Goal: Information Seeking & Learning: Learn about a topic

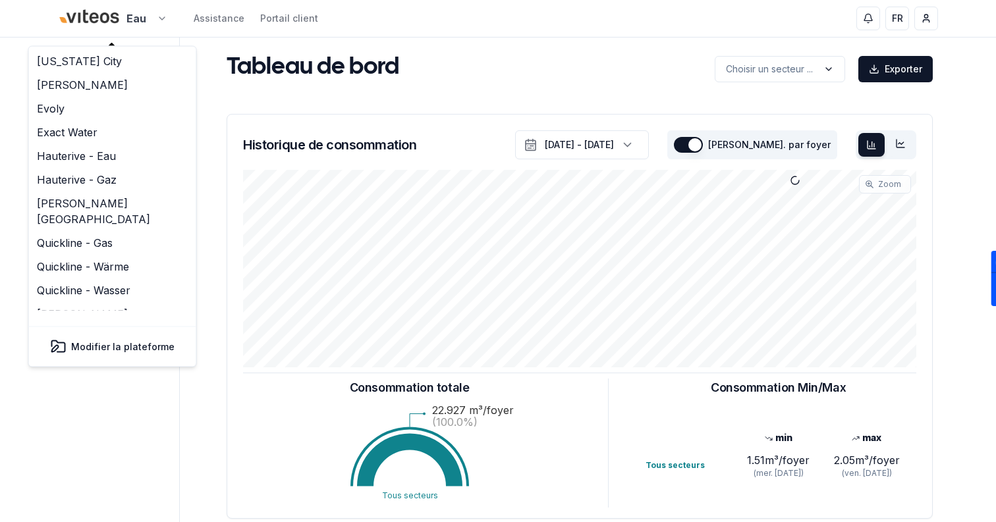
click at [109, 26] on html "Eau Assistance Portail client FR Sami Tableau de bord Carte Utilisateurs Foyers…" at bounding box center [498, 408] width 996 height 816
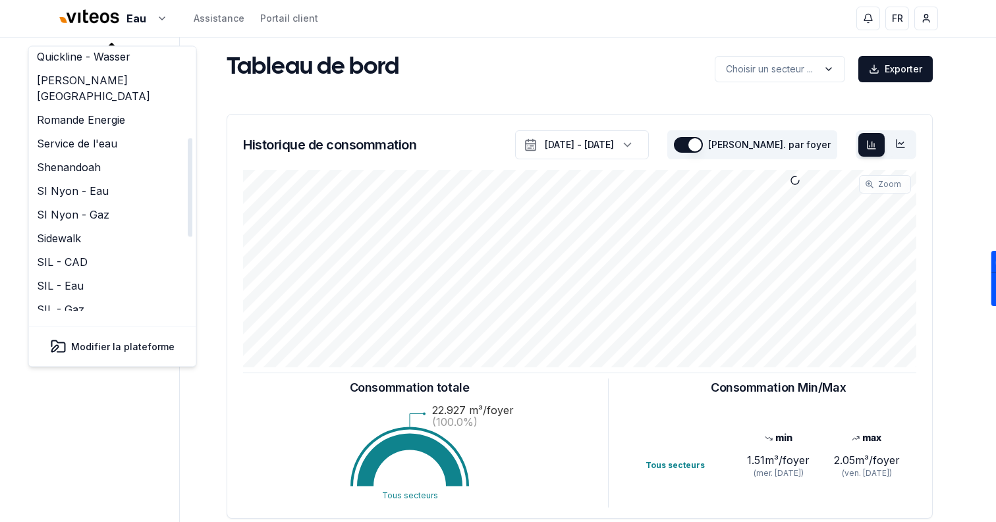
scroll to position [184, 0]
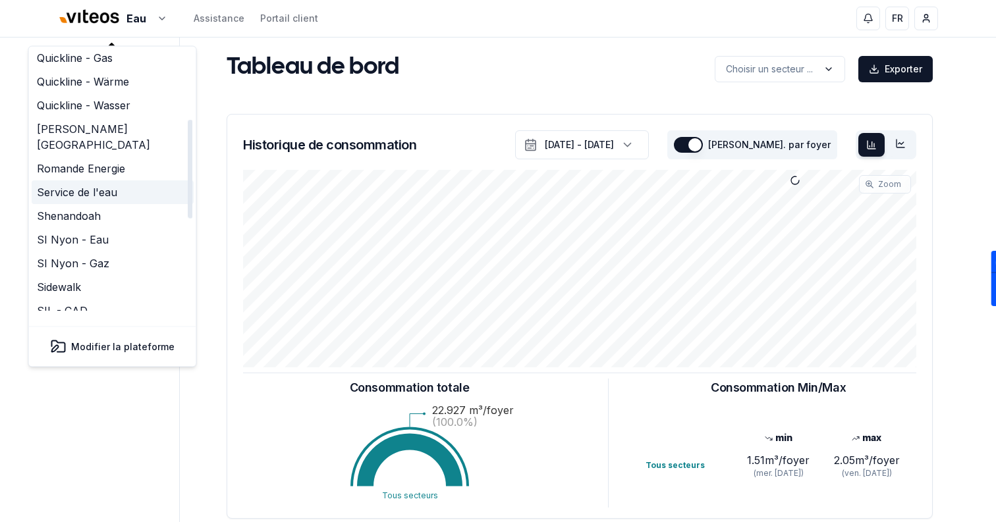
click at [125, 181] on link "Service de l'eau" at bounding box center [113, 193] width 162 height 24
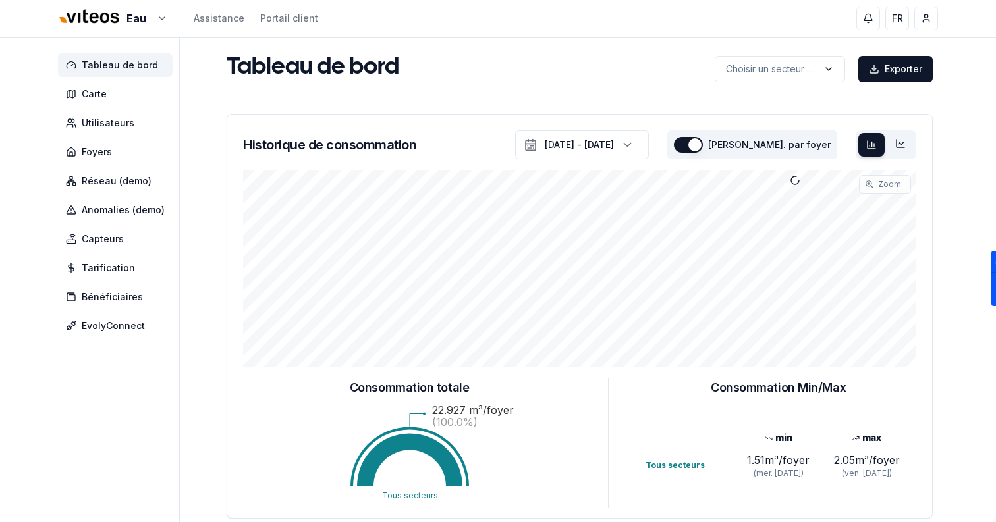
click at [110, 35] on div "Eau Assistance Portail client FR [PERSON_NAME]" at bounding box center [498, 18] width 922 height 37
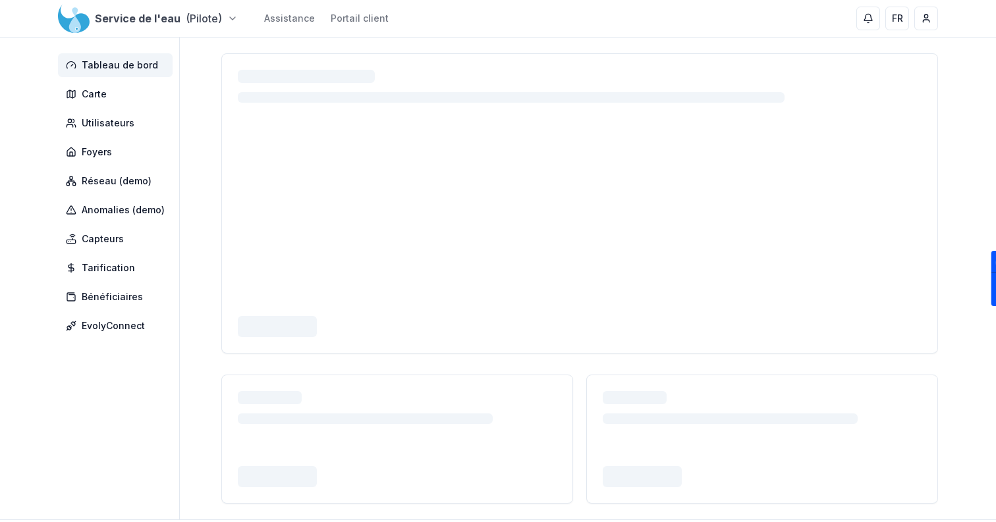
click at [97, 21] on html "Service de l'eau (Pilote) Assistance Portail client FR Sami Tableau de bord Car…" at bounding box center [498, 292] width 996 height 584
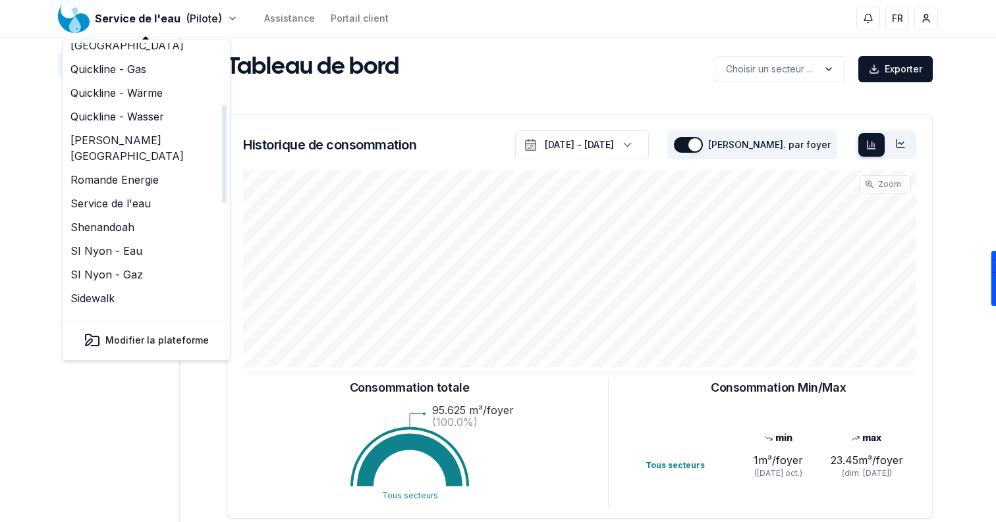
scroll to position [156, 0]
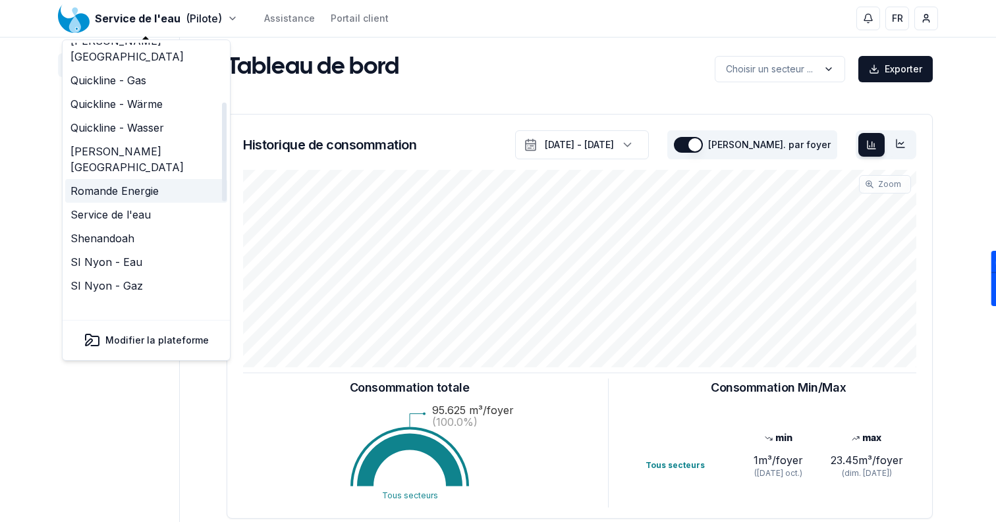
click at [146, 179] on link "Romande Energie" at bounding box center [146, 191] width 162 height 24
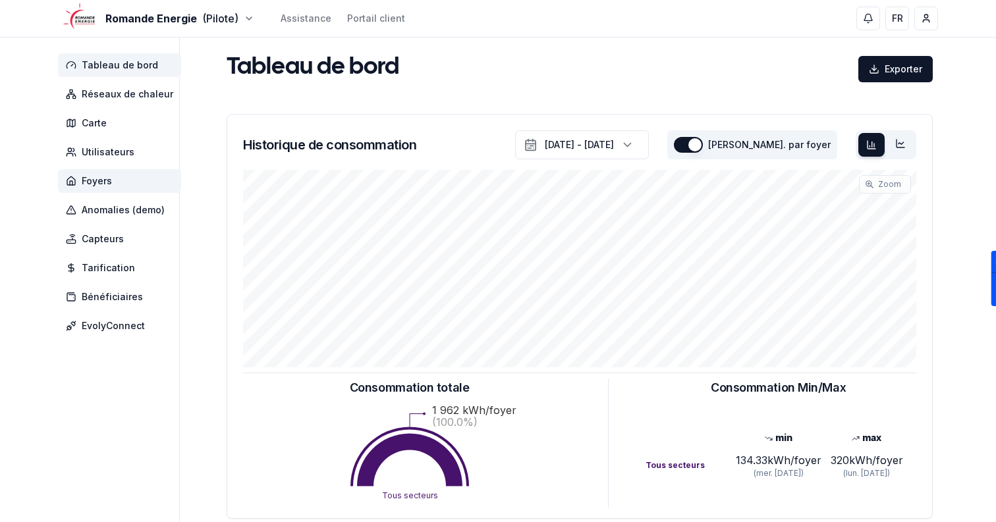
click at [137, 180] on span "Foyers" at bounding box center [119, 181] width 123 height 24
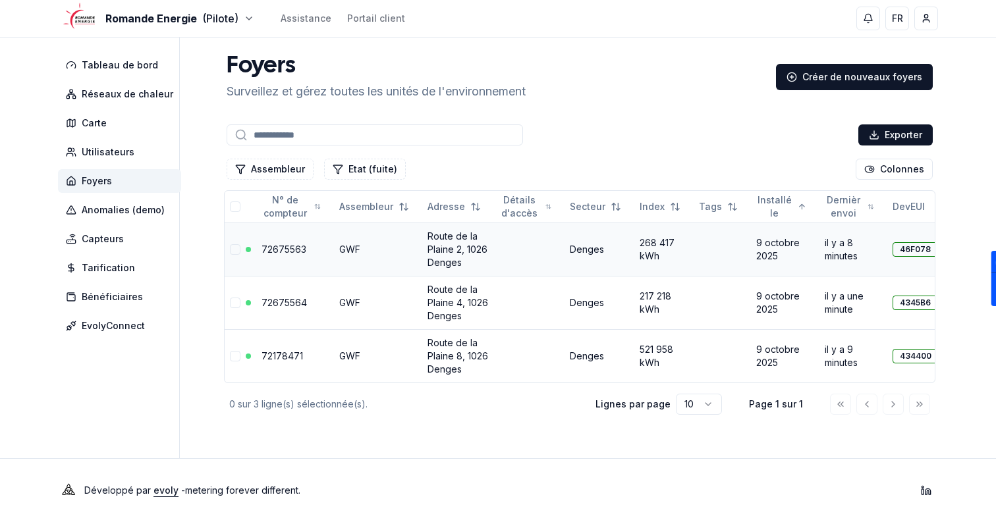
click at [273, 248] on link "72675563" at bounding box center [284, 249] width 45 height 11
click at [289, 304] on link "72675564" at bounding box center [284, 302] width 45 height 11
click at [275, 246] on link "72675563" at bounding box center [284, 249] width 45 height 11
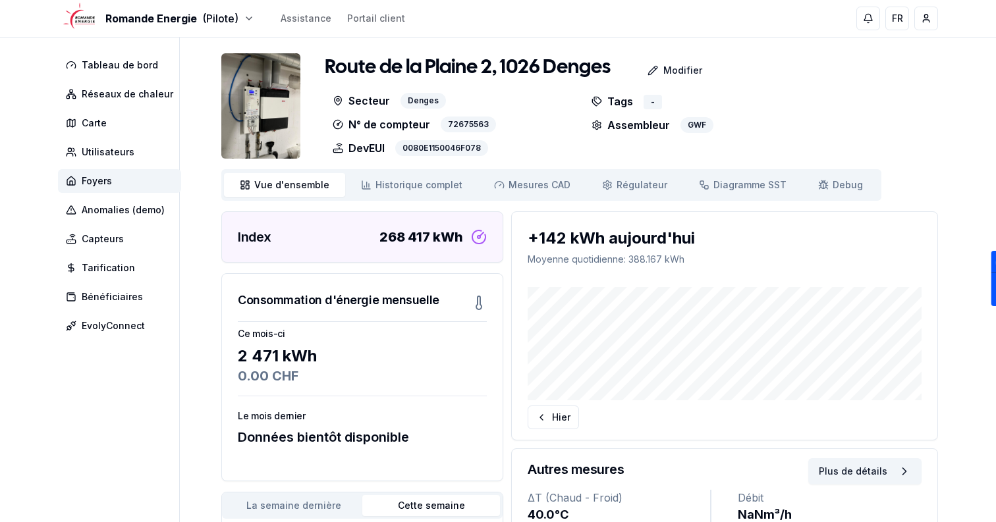
click at [832, 172] on div "Vue d'ensemble ensemble Historique complet Historique Mesures CAD Mes. CAD Régu…" at bounding box center [551, 185] width 660 height 32
click at [833, 180] on span "Debug" at bounding box center [848, 185] width 30 height 13
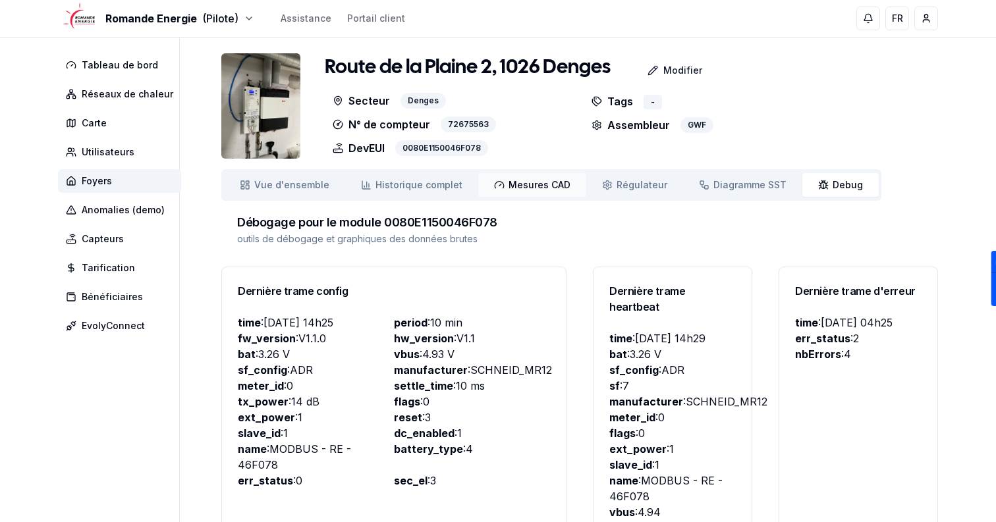
click at [515, 186] on span "Mesures CAD" at bounding box center [540, 185] width 62 height 13
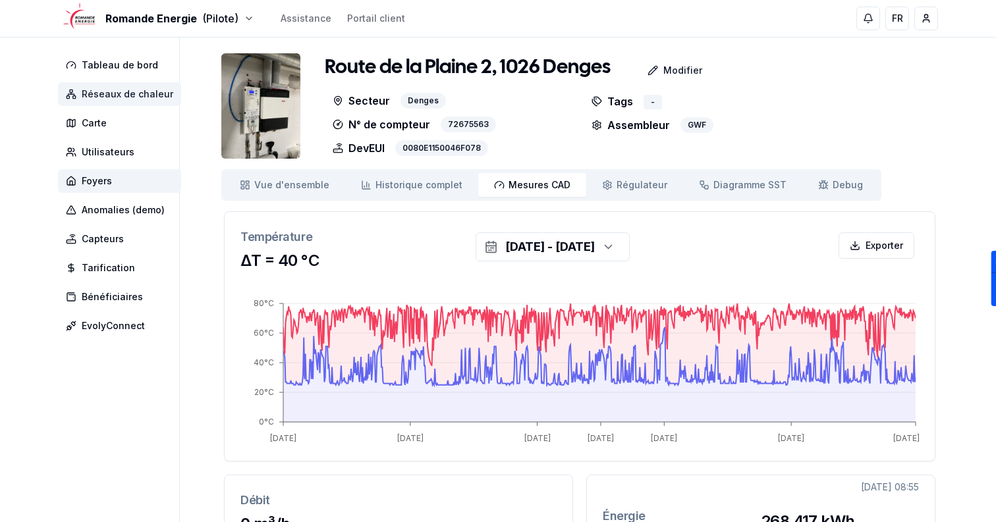
click at [120, 86] on span "Réseaux de chaleur" at bounding box center [119, 94] width 123 height 24
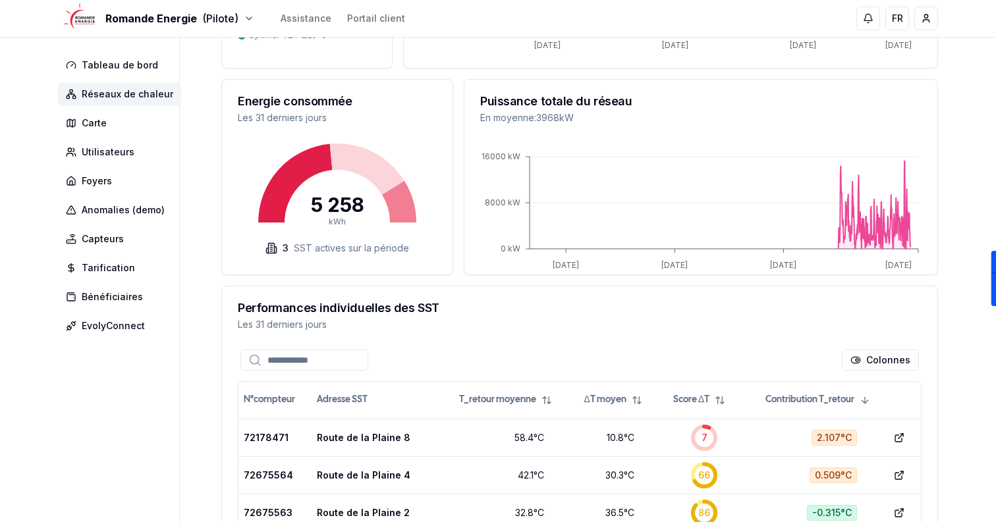
scroll to position [270, 0]
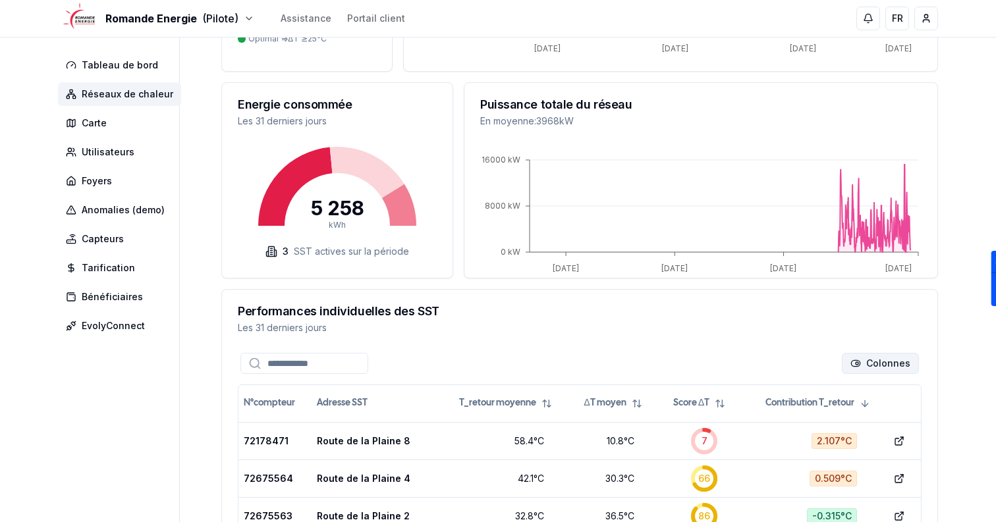
click at [881, 372] on html "Romande Energie (Pilote) Assistance Portail client FR Sami Tableau de bord Rése…" at bounding box center [498, 270] width 996 height 1080
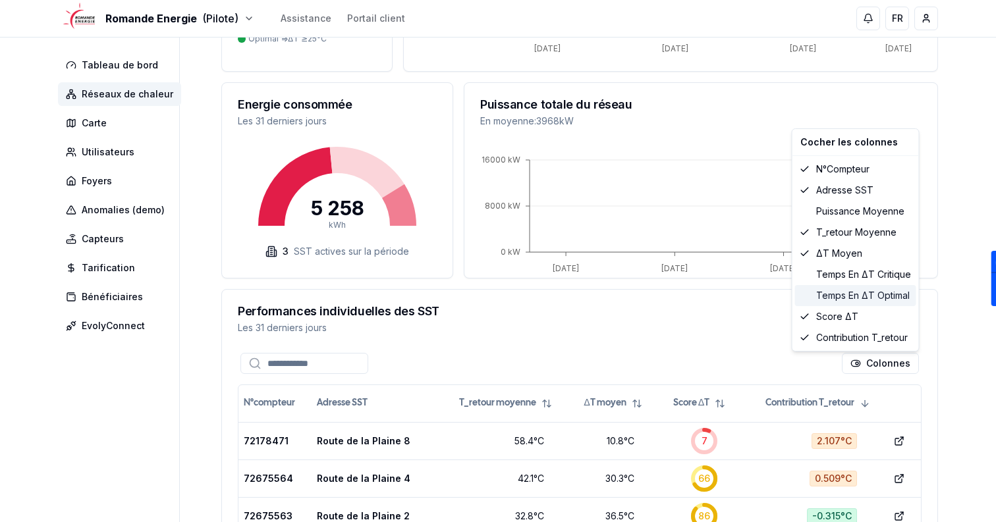
click at [870, 301] on div "Temps en ΔT optimal" at bounding box center [855, 295] width 121 height 21
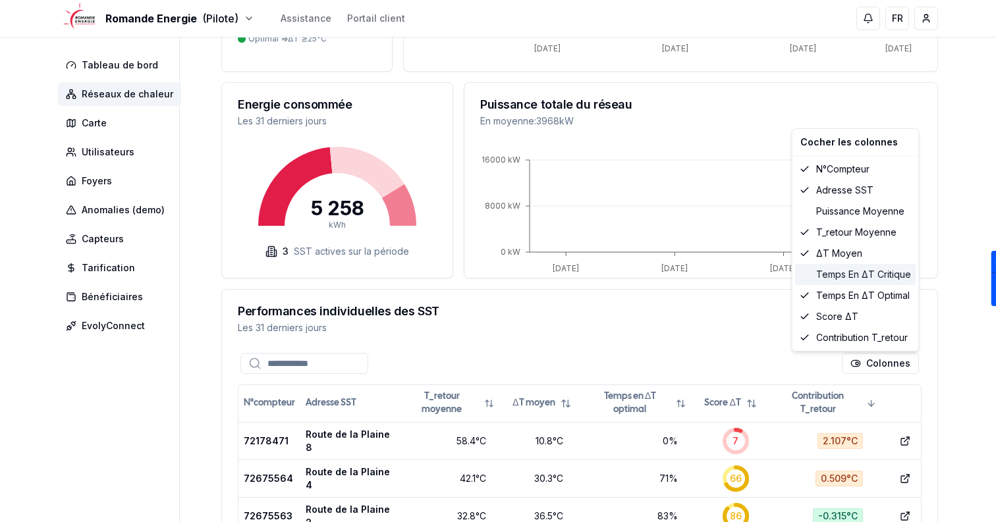
click at [874, 268] on div "Temps en ΔT critique" at bounding box center [855, 274] width 121 height 21
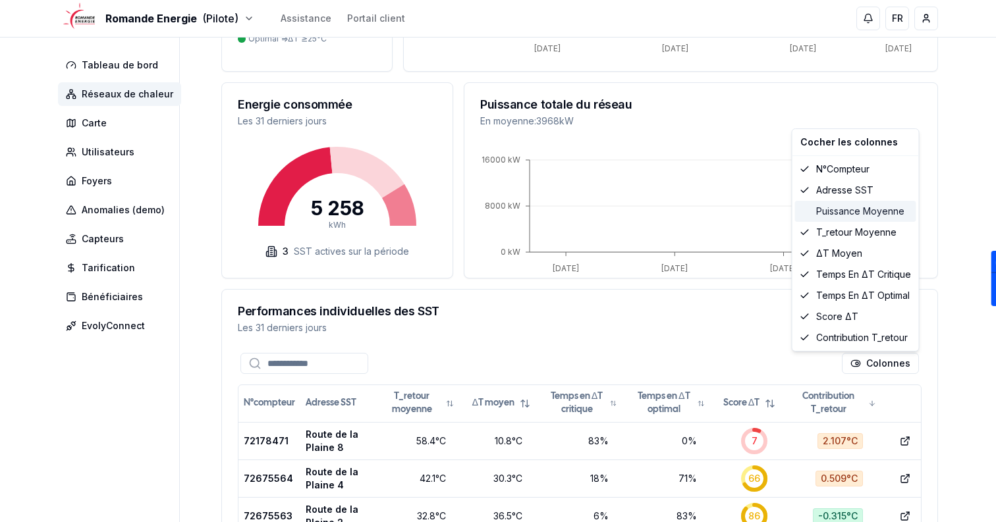
click at [887, 211] on div "Puissance moyenne" at bounding box center [855, 211] width 121 height 21
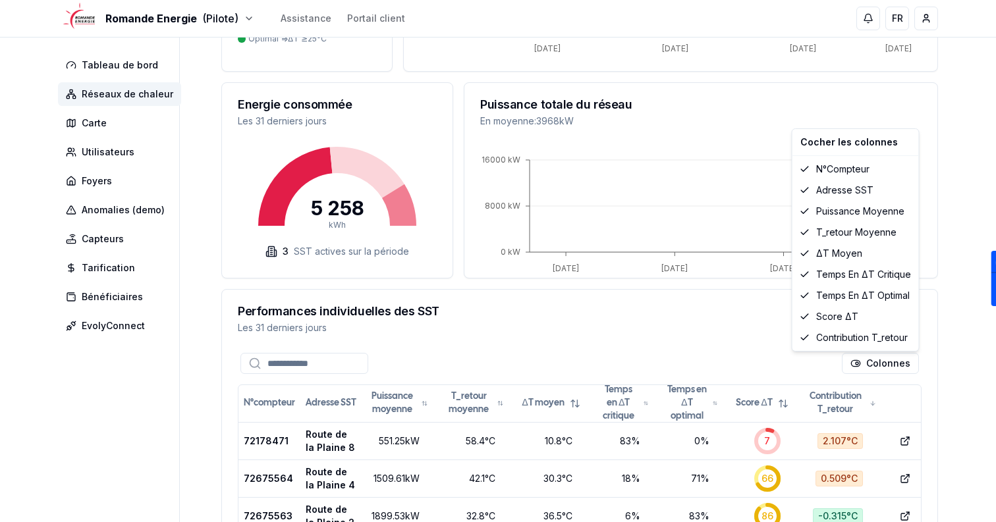
click at [945, 278] on html "Romande Energie (Pilote) Assistance Portail client FR Sami Tableau de bord Rése…" at bounding box center [498, 270] width 996 height 1080
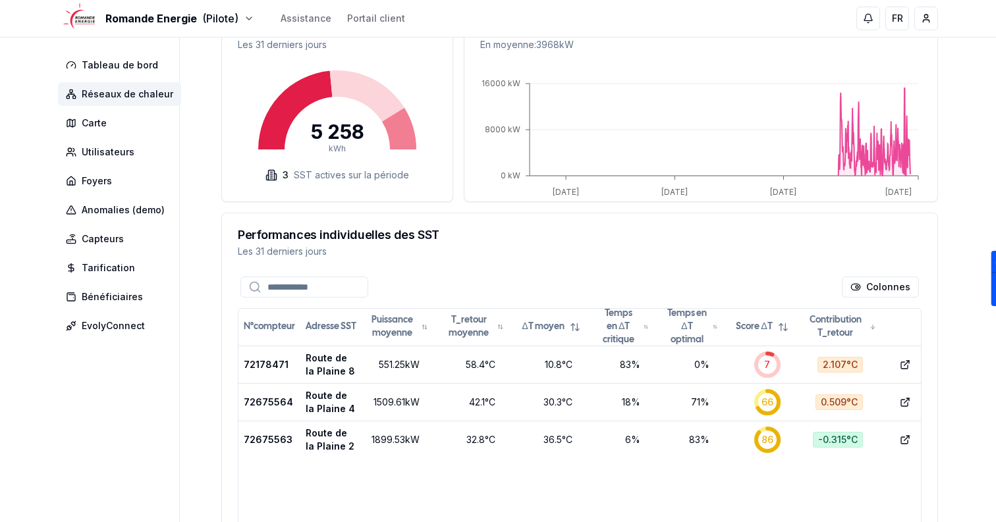
scroll to position [0, 0]
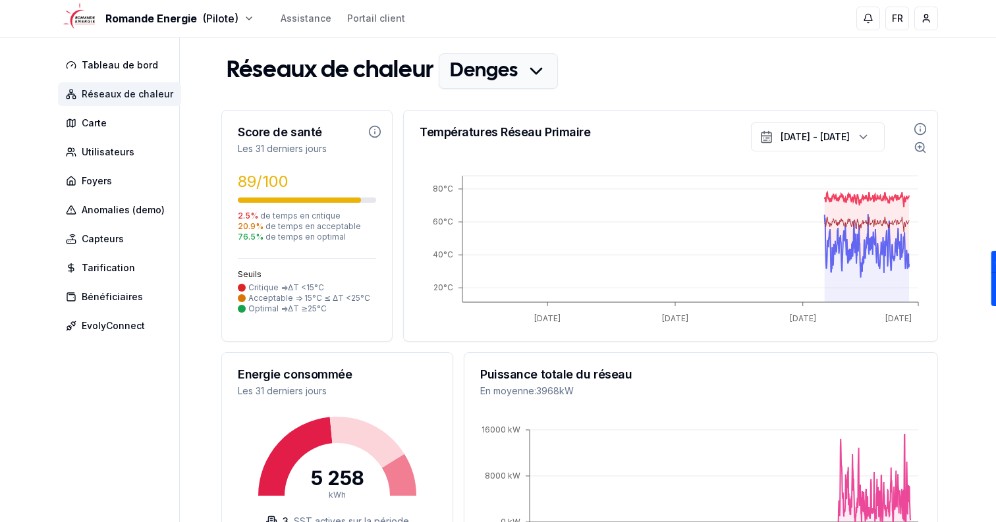
click at [115, 101] on span "Réseaux de chaleur" at bounding box center [119, 94] width 123 height 24
click at [136, 177] on span "Foyers" at bounding box center [119, 181] width 123 height 24
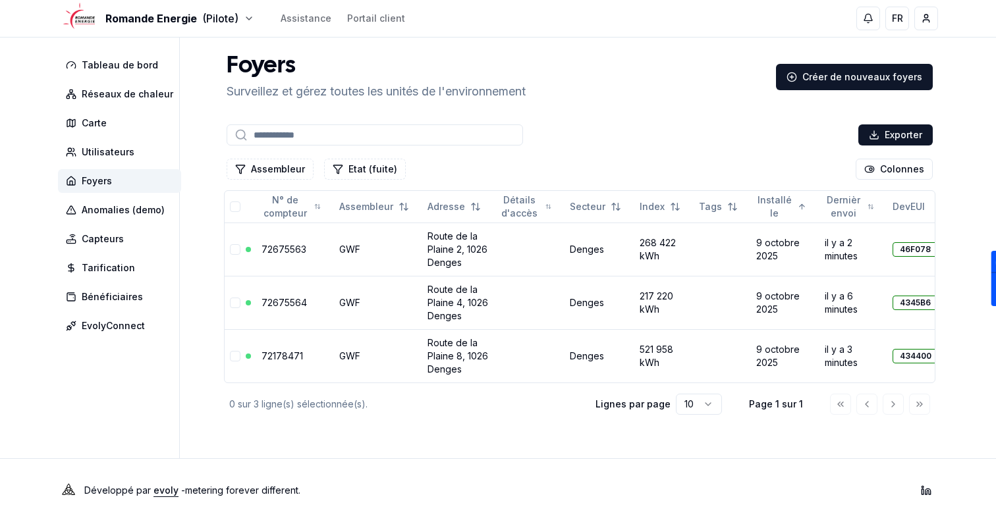
click at [895, 183] on div "Exporter Assembleur Etat (fuite) Colonnes N° de compteur Assembleur Adresse Dét…" at bounding box center [579, 270] width 717 height 296
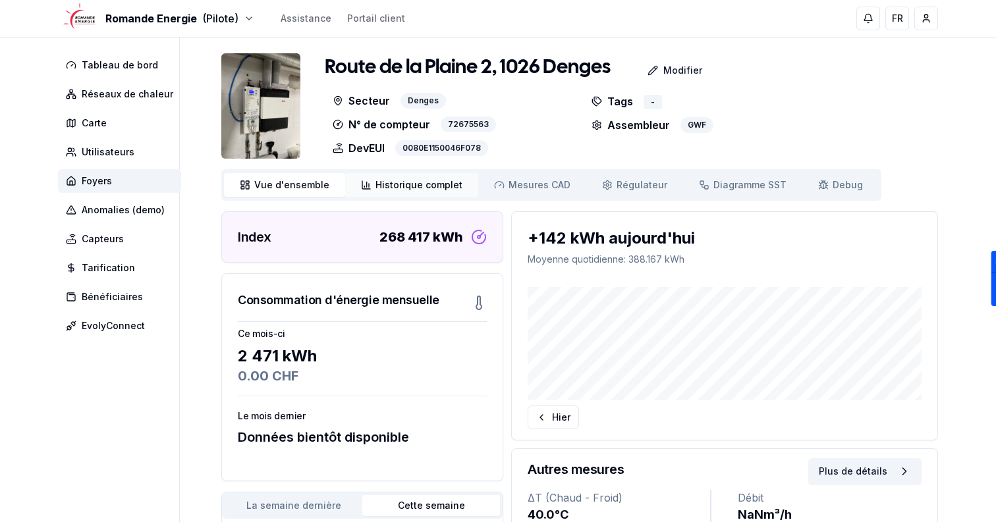
click at [367, 185] on icon at bounding box center [367, 184] width 0 height 5
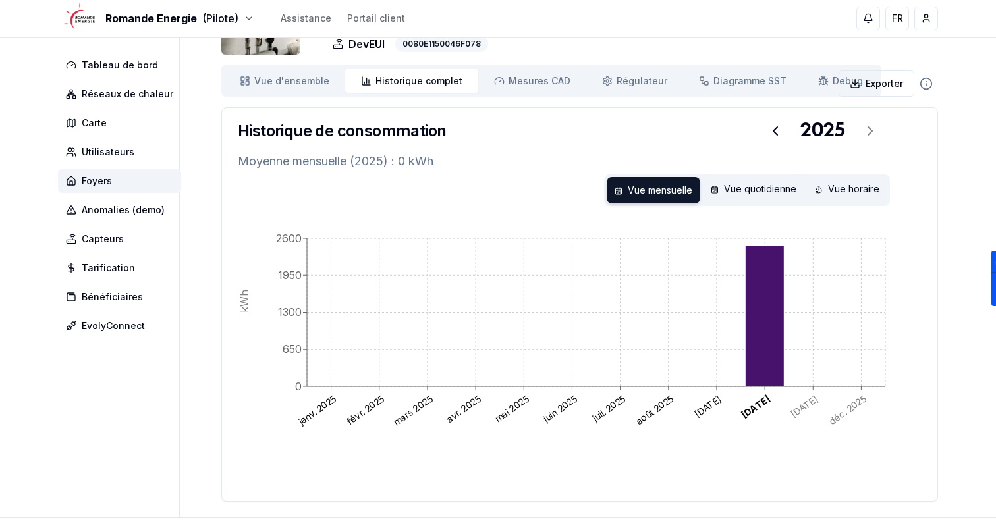
scroll to position [111, 0]
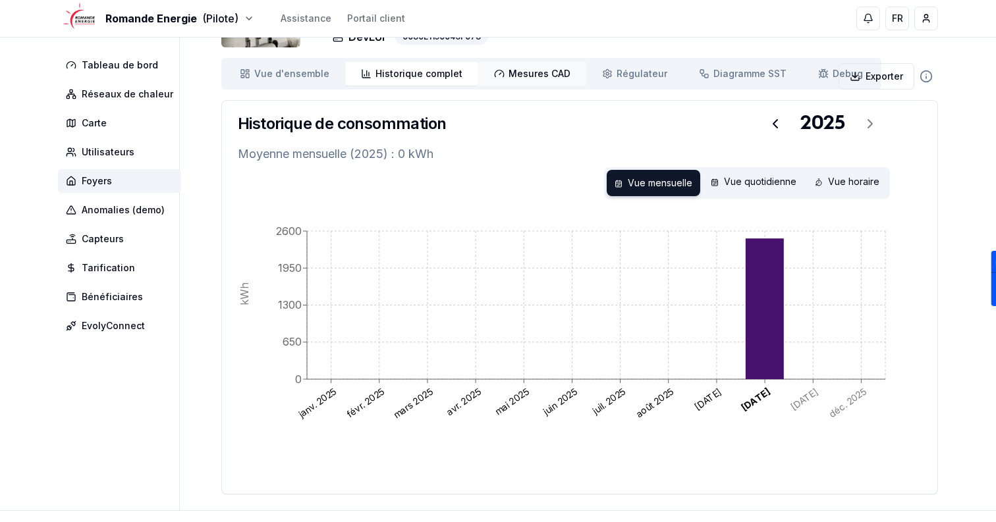
click at [518, 82] on link "Mesures CAD Mes. CAD" at bounding box center [532, 74] width 108 height 24
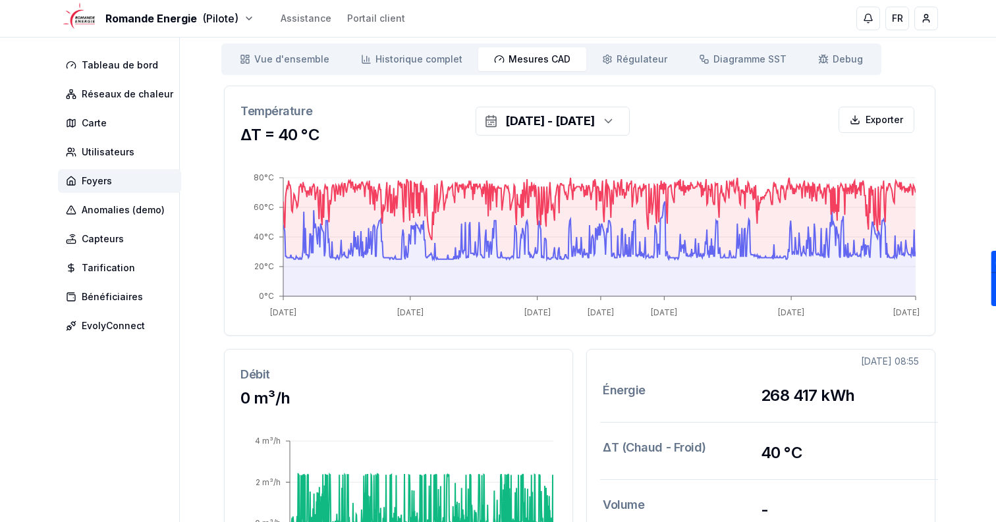
scroll to position [64, 0]
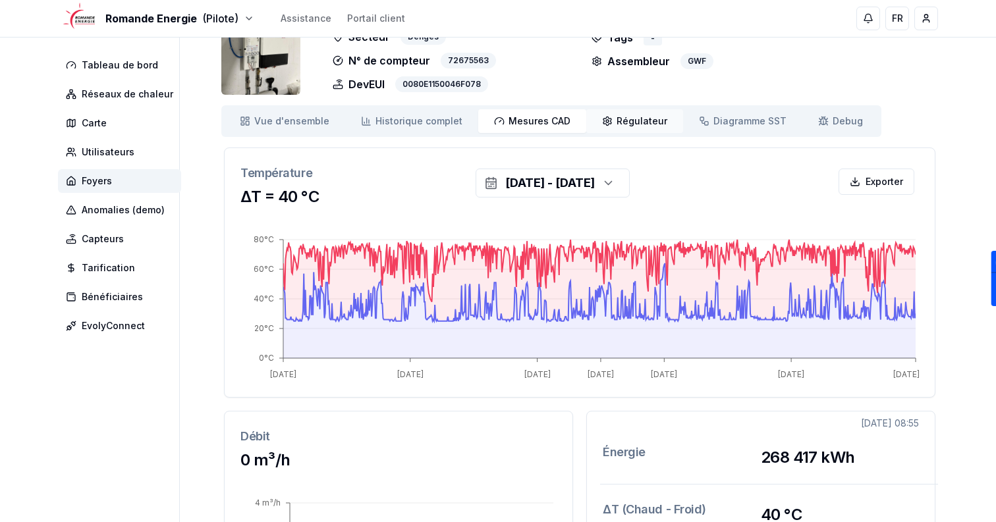
click at [602, 117] on icon at bounding box center [607, 121] width 11 height 11
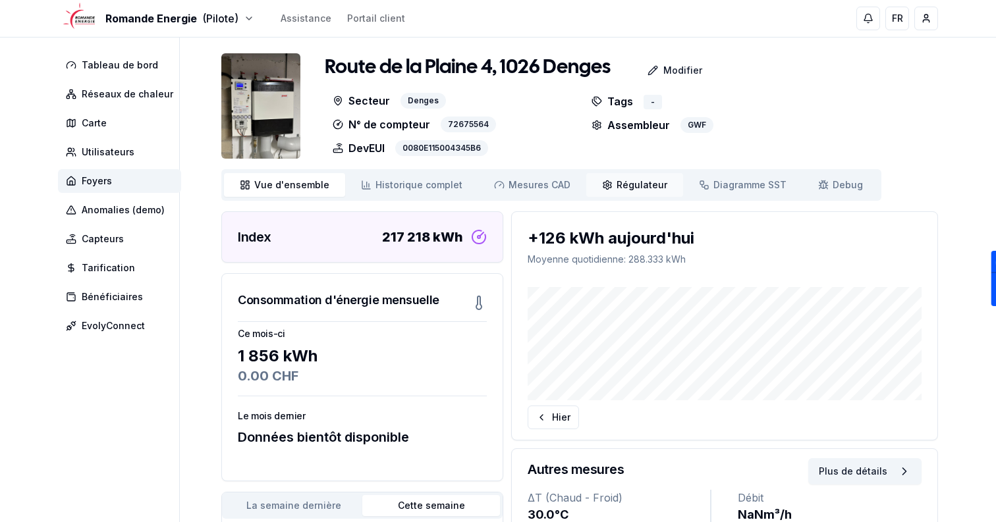
click at [603, 177] on link "Régulateur Régulateur" at bounding box center [634, 185] width 97 height 24
